Goal: Task Accomplishment & Management: Manage account settings

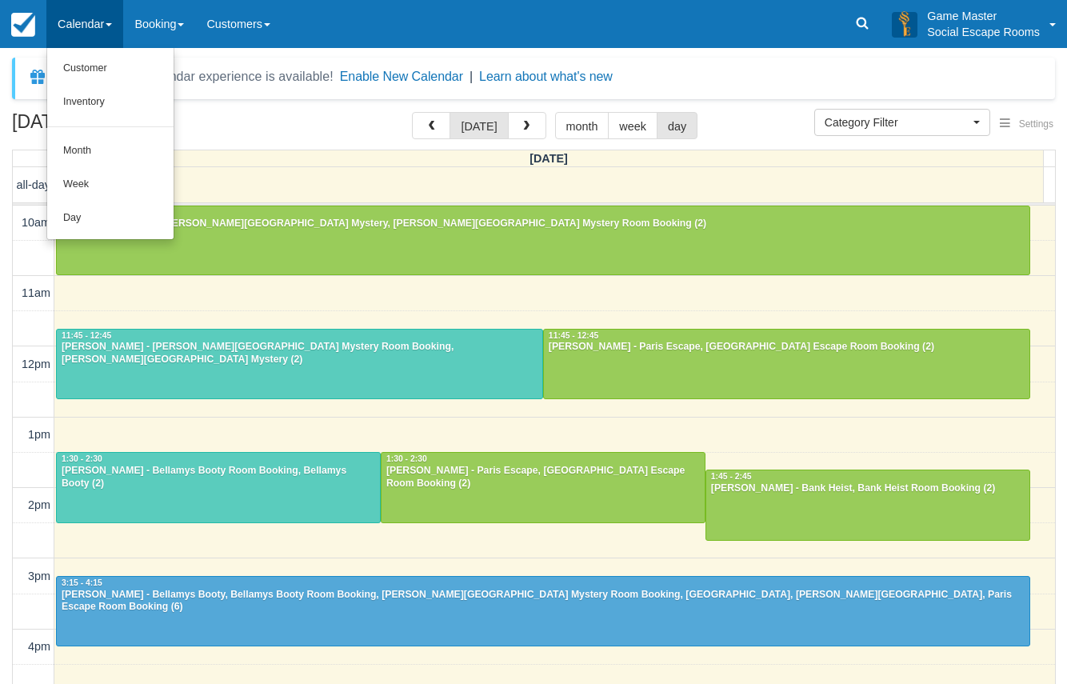
select select
click at [92, 211] on link "Day" at bounding box center [110, 219] width 126 height 34
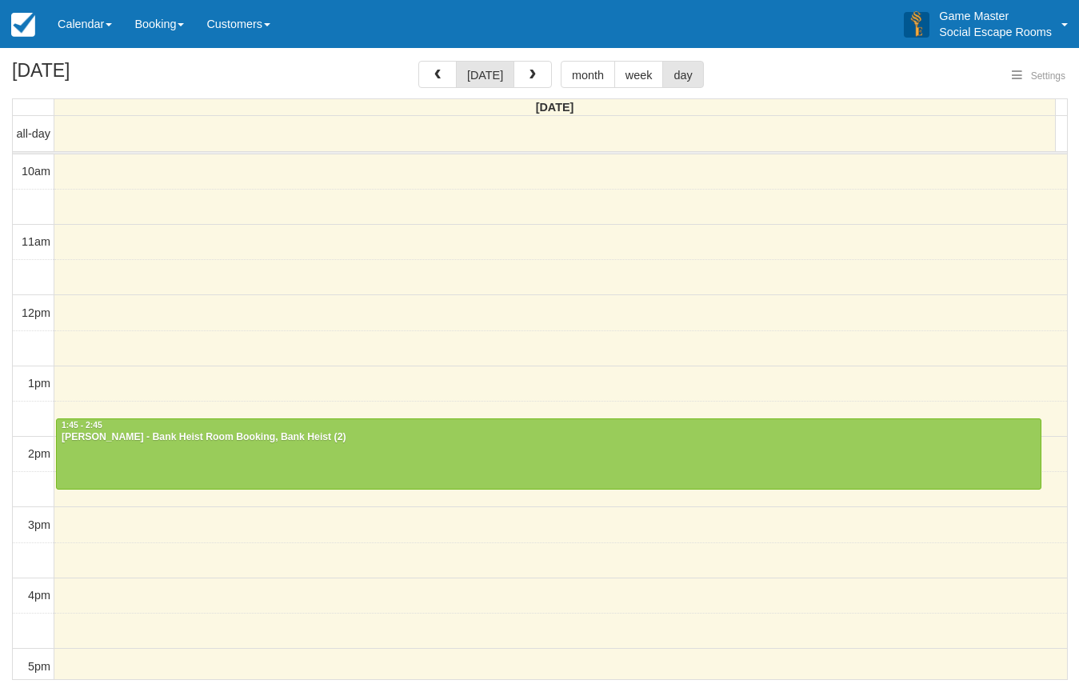
select select
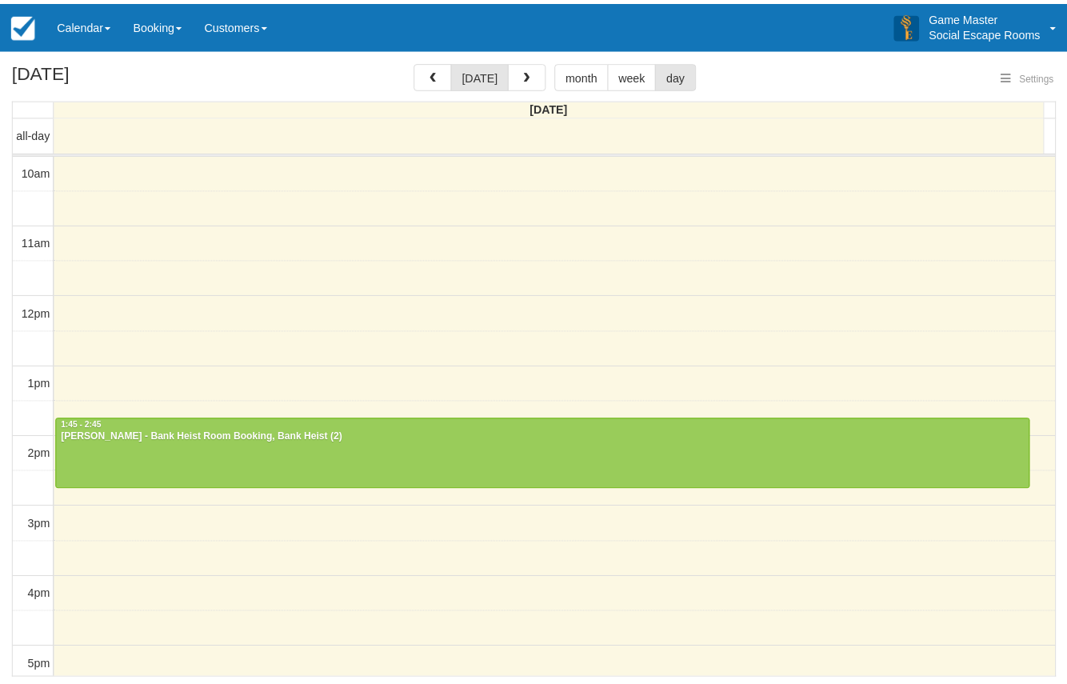
scroll to position [142, 0]
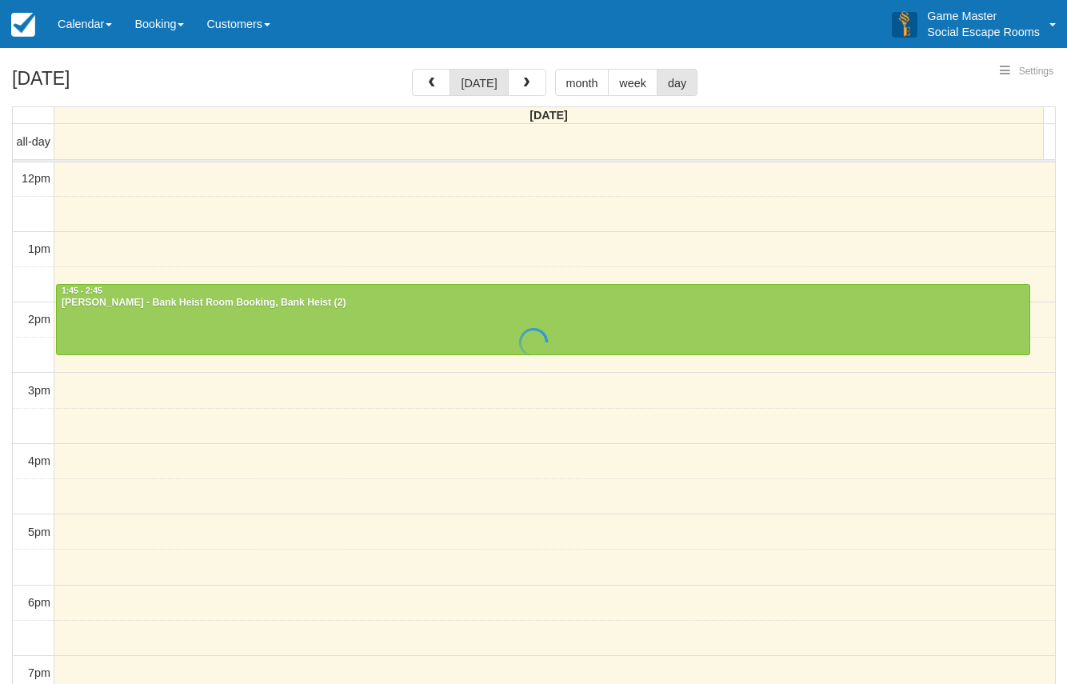
select select
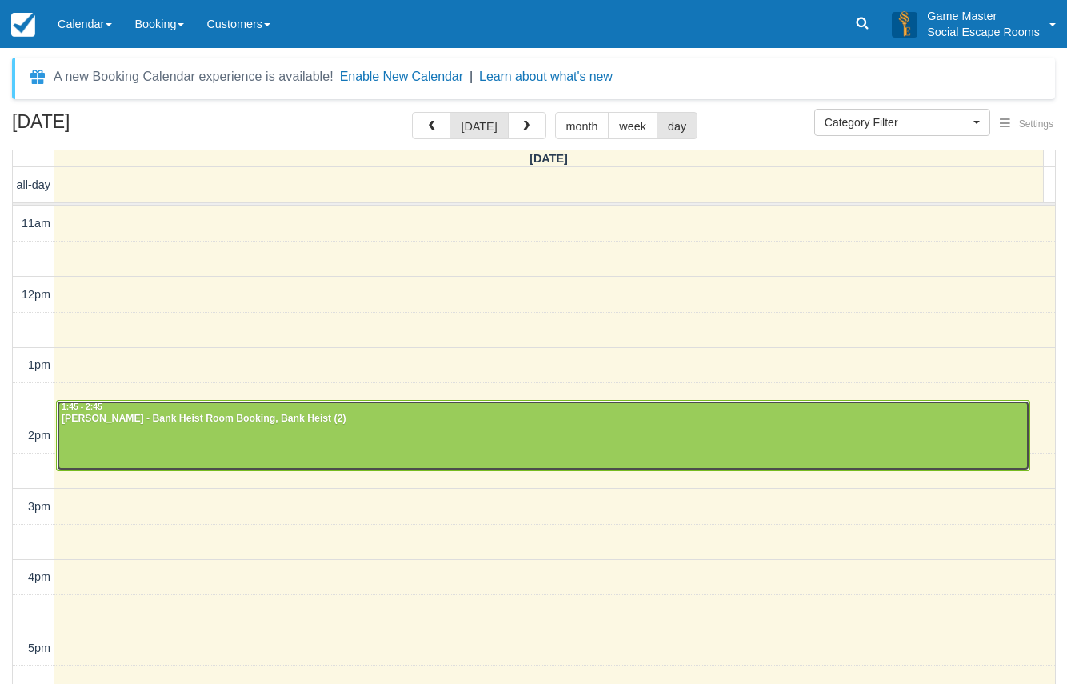
scroll to position [80, 0]
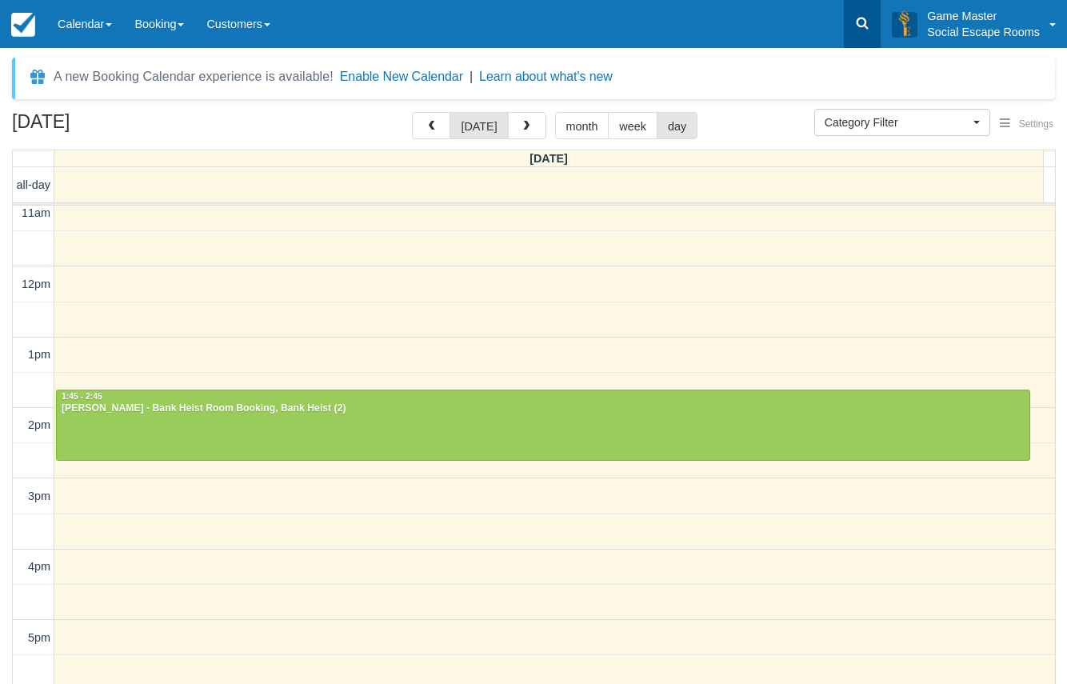
click at [858, 25] on icon at bounding box center [863, 24] width 12 height 12
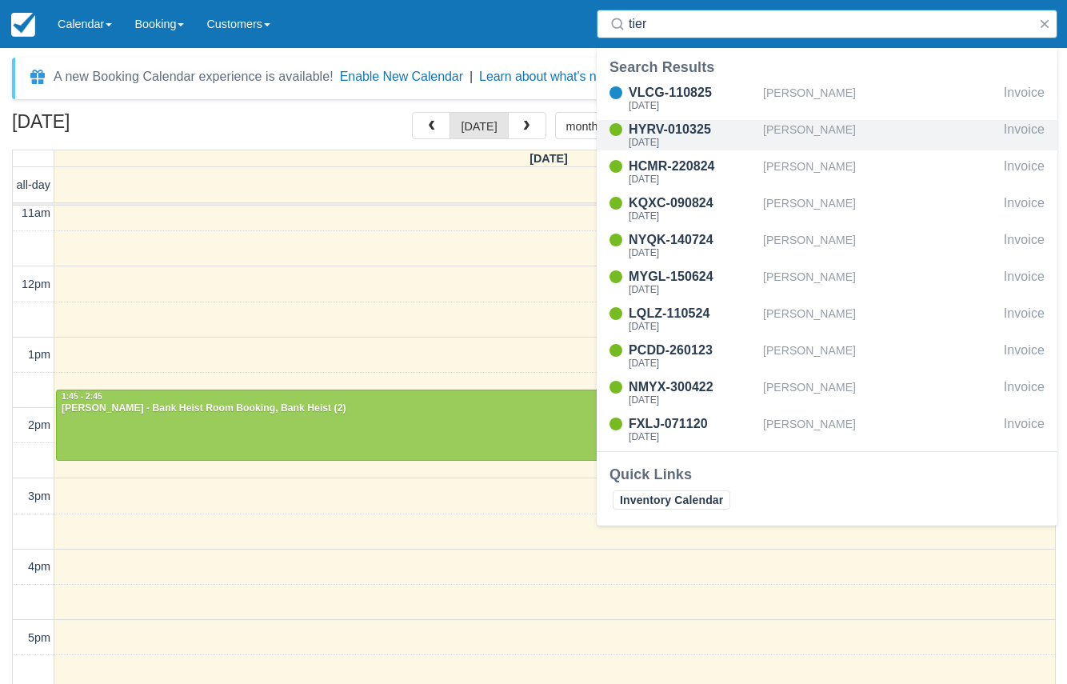
type input "tier"
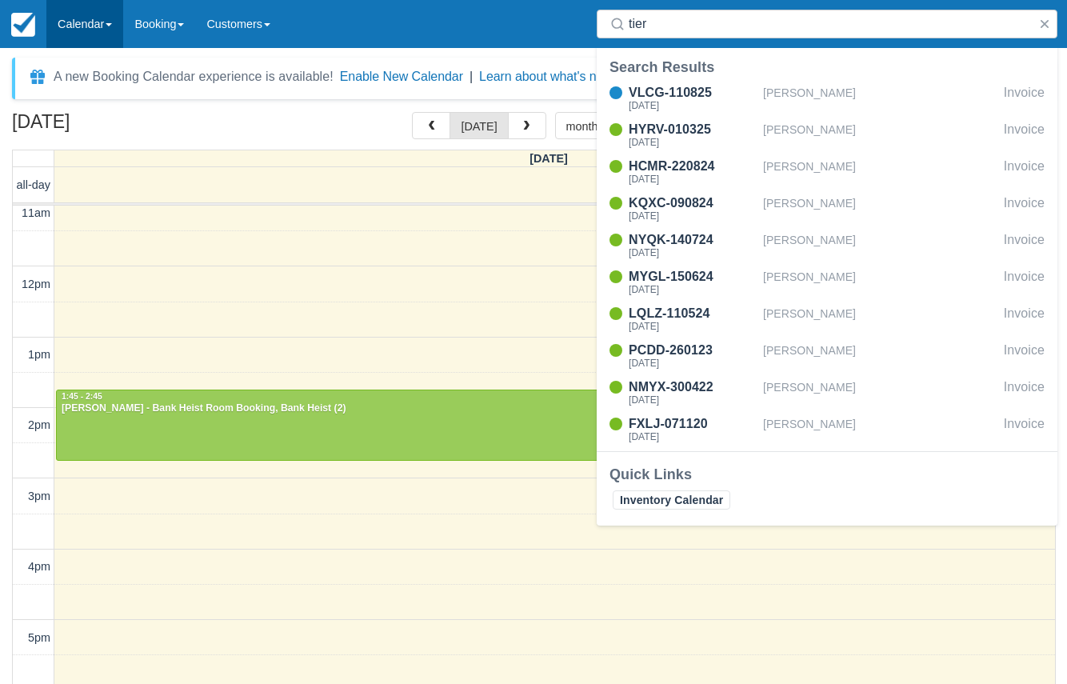
click at [89, 19] on link "Calendar" at bounding box center [84, 24] width 77 height 48
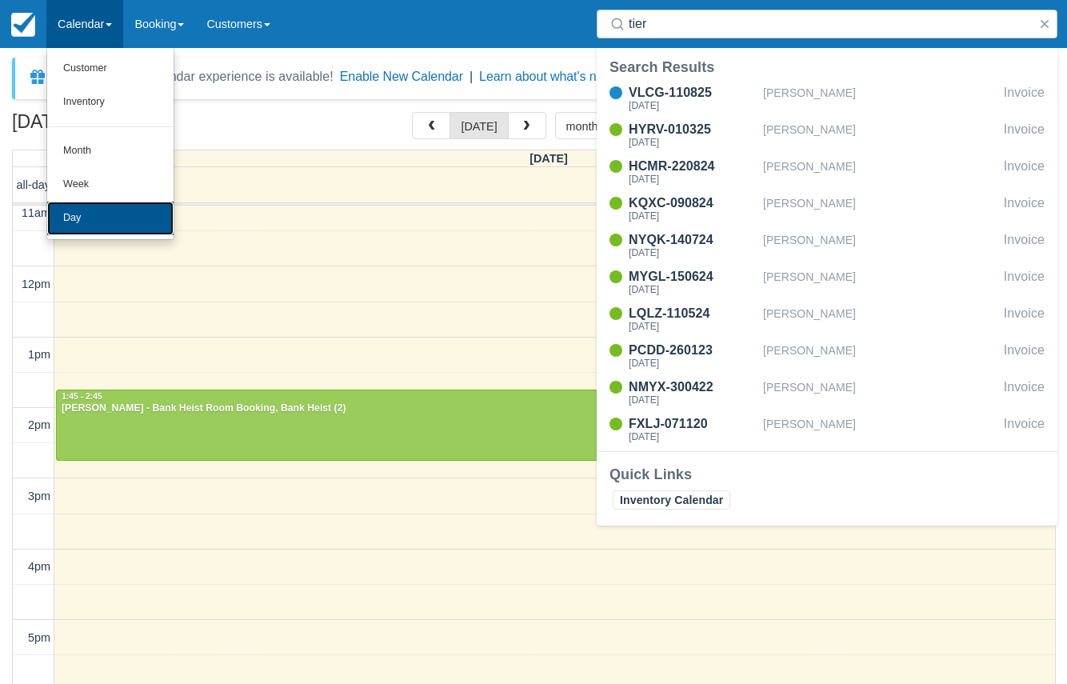
click at [92, 214] on link "Day" at bounding box center [110, 219] width 126 height 34
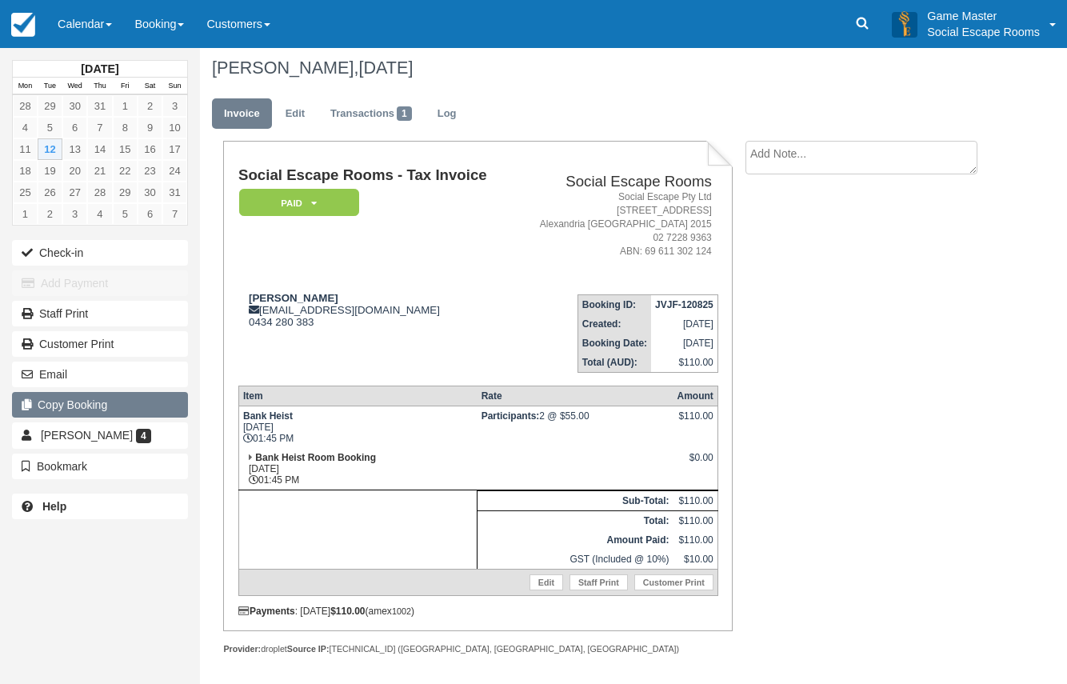
scroll to position [11, 0]
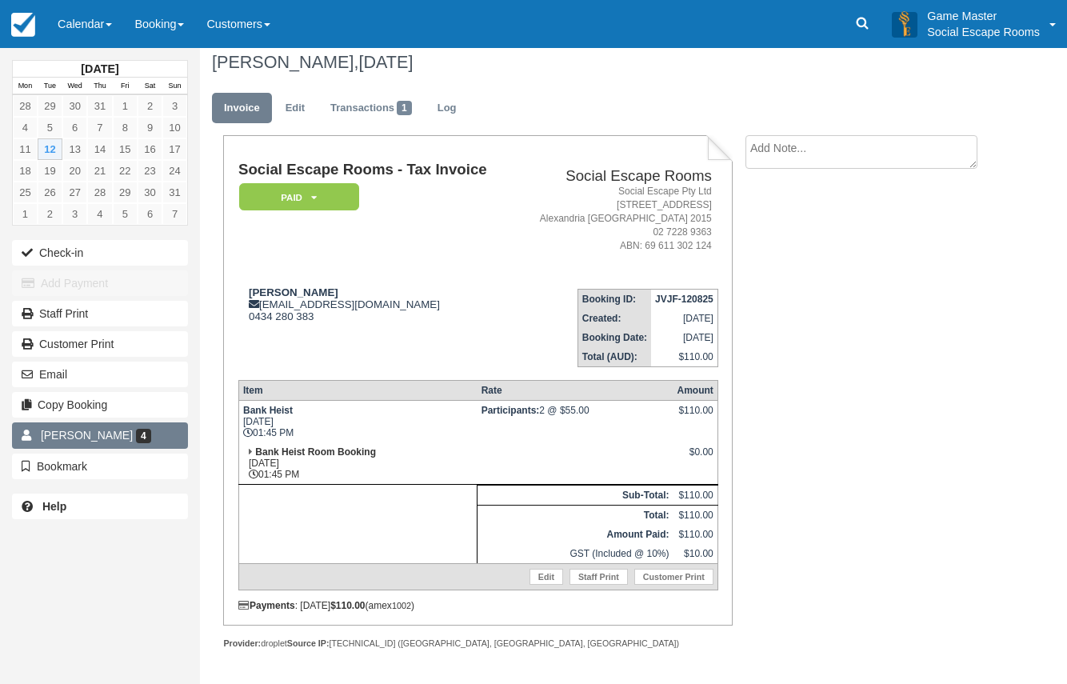
click at [136, 438] on span "4" at bounding box center [143, 436] width 15 height 14
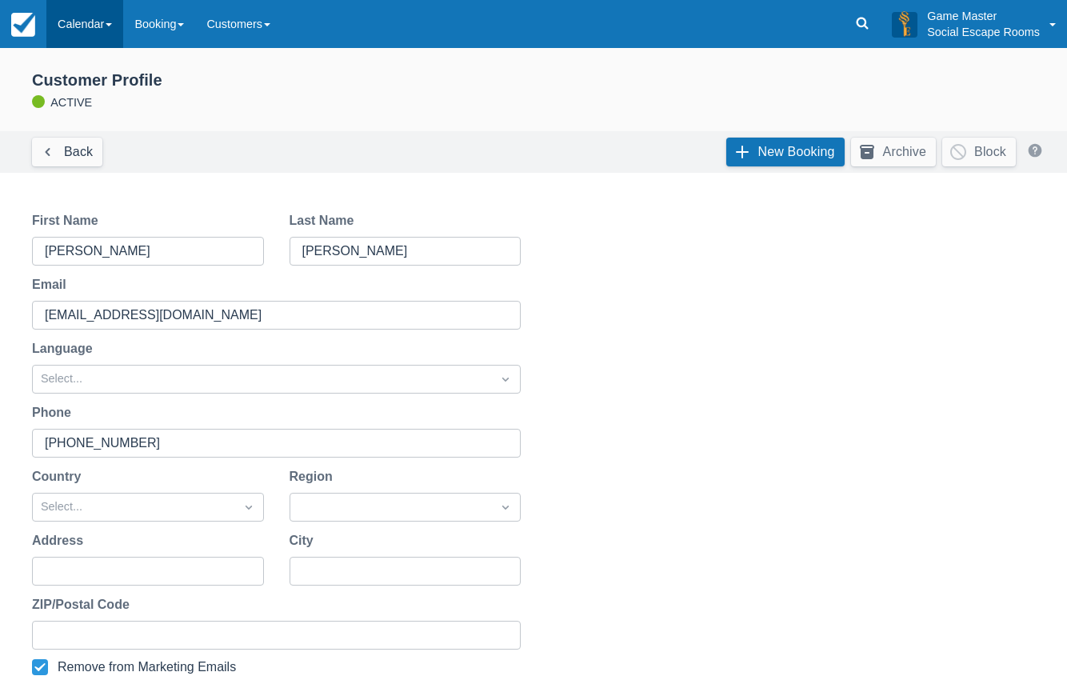
click at [90, 20] on link "Calendar" at bounding box center [84, 24] width 77 height 48
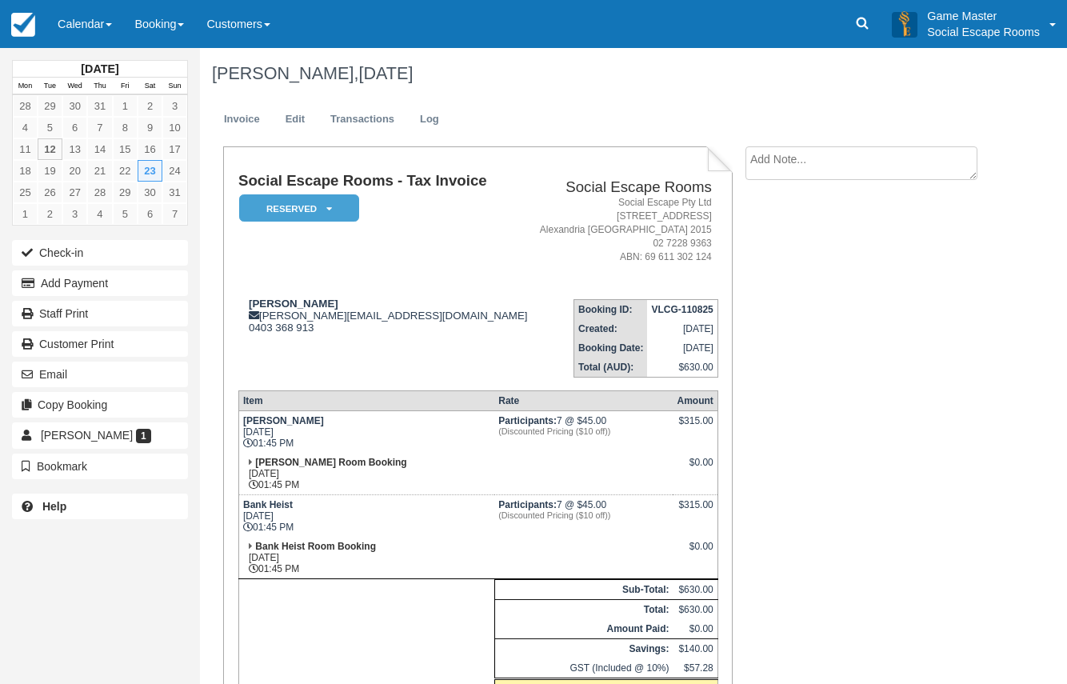
click at [789, 169] on textarea at bounding box center [861, 163] width 232 height 34
paste textarea "Hi [PERSON_NAME]/Social Escape team! Following up my call from earlier [DATE] w…"
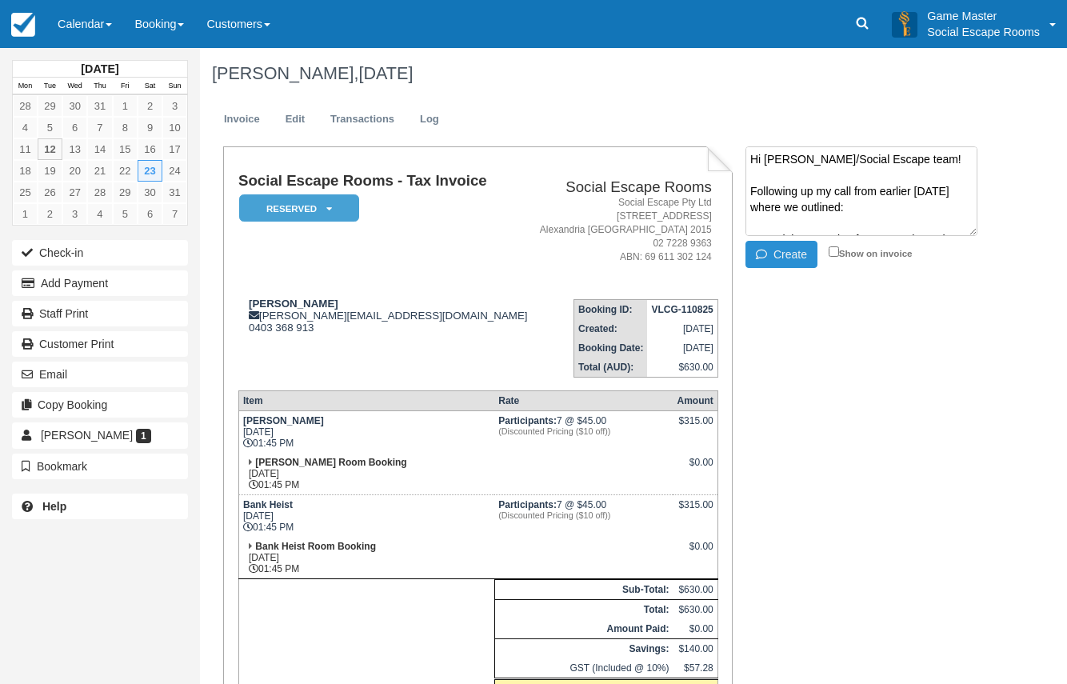
type textarea "Hi Mark/Social Escape team! Following up my call from earlier today where we ou…"
click at [792, 257] on button "Create" at bounding box center [781, 254] width 72 height 27
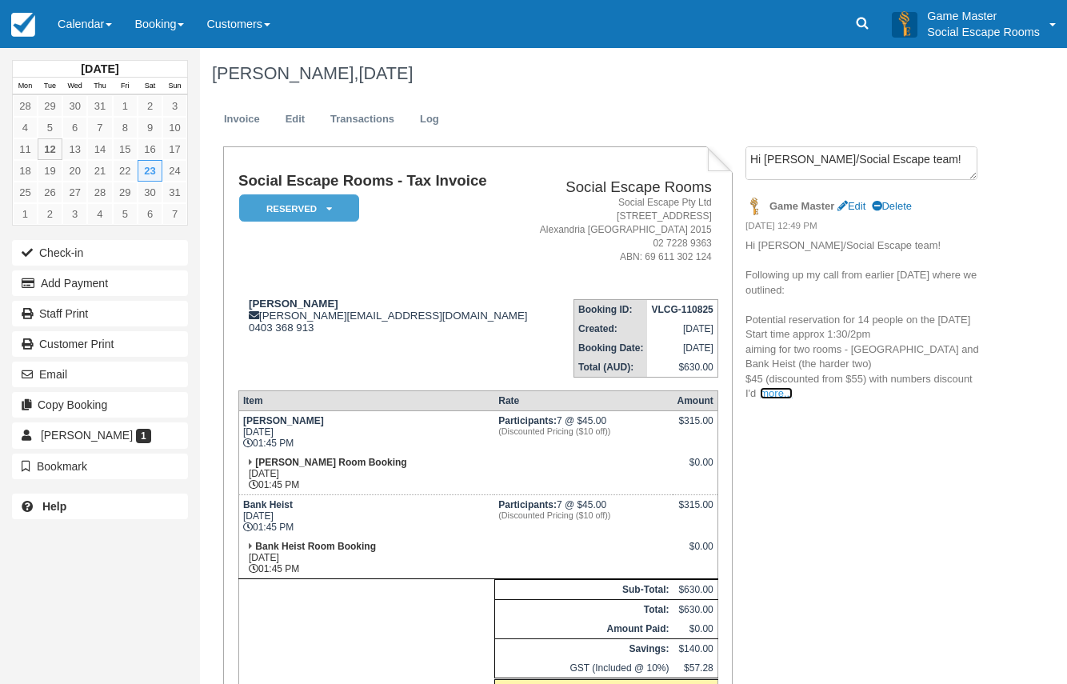
click at [776, 399] on link "more..." at bounding box center [776, 393] width 32 height 12
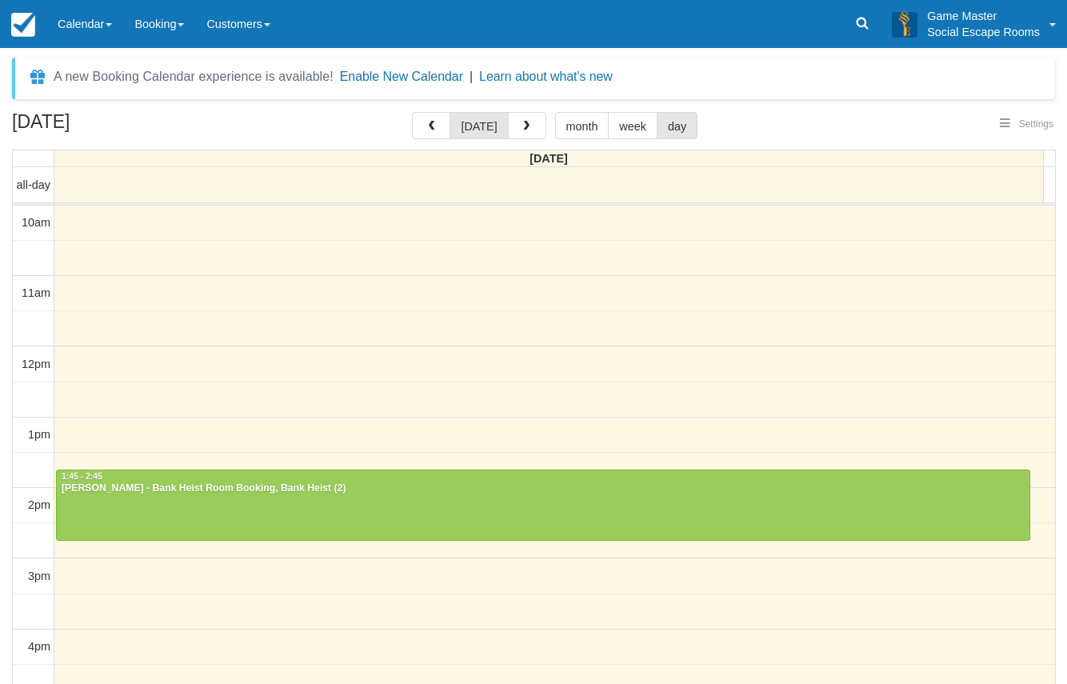
select select
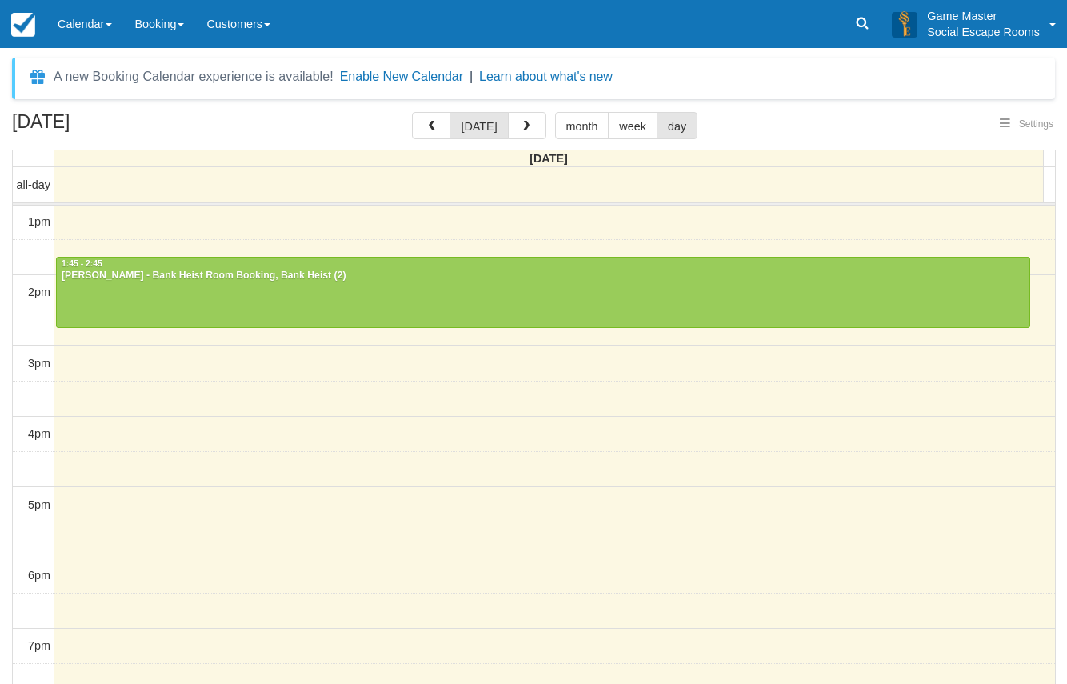
select select
